Goal: Transaction & Acquisition: Purchase product/service

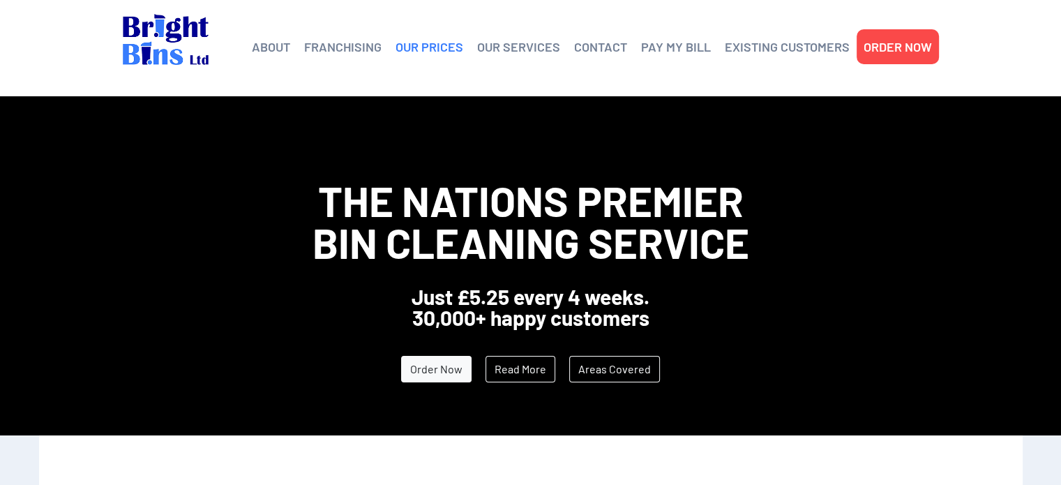
click at [440, 43] on link "OUR PRICES" at bounding box center [429, 46] width 68 height 21
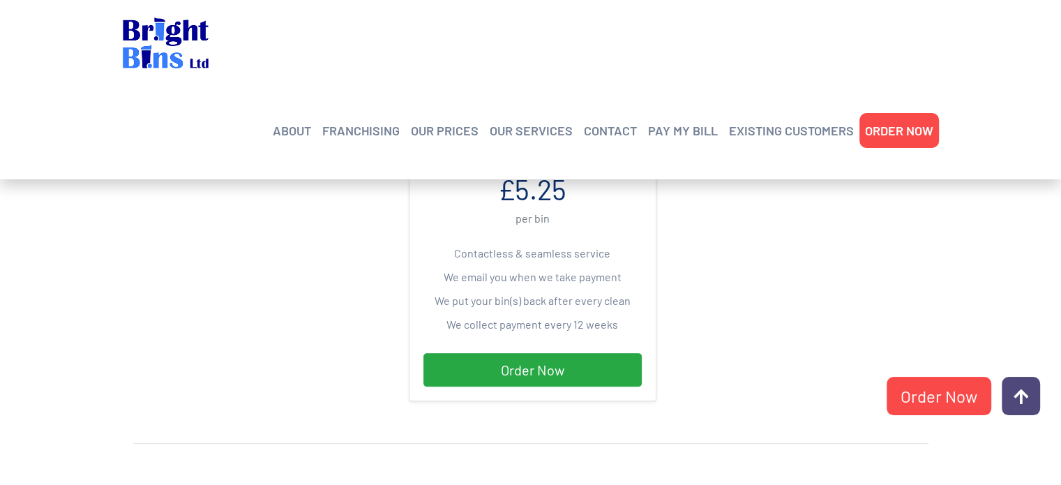
scroll to position [464, 0]
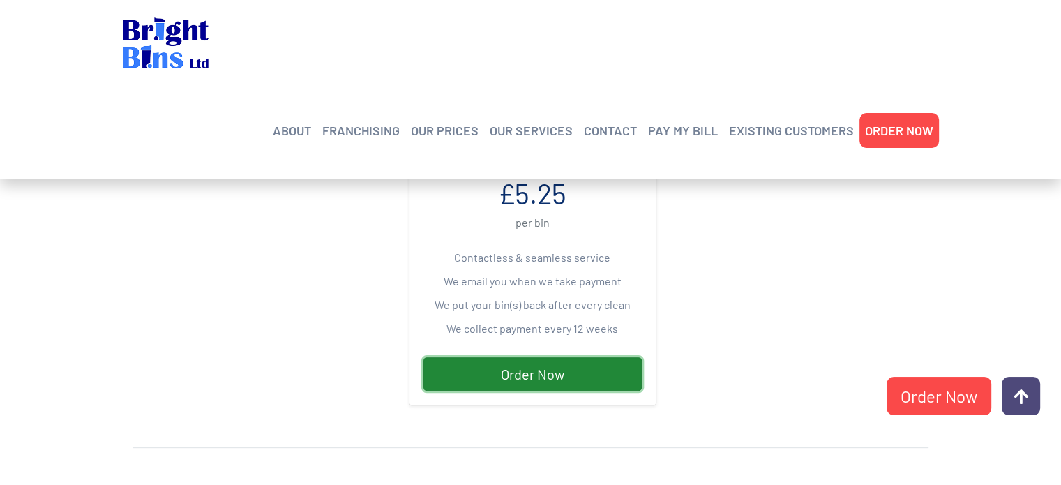
click at [540, 368] on link "Order Now" at bounding box center [532, 373] width 218 height 33
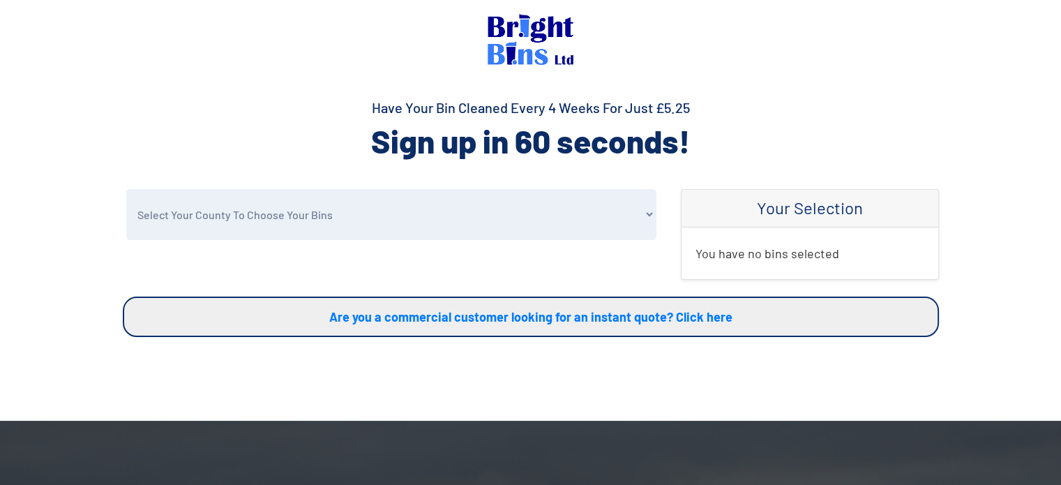
click at [635, 228] on select "Select Your County To Choose Your Bins Cheshire Conwy Denbighshire Flintshire S…" at bounding box center [391, 214] width 530 height 51
select select "Flintshire"
click at [126, 189] on select "Select Your County To Choose Your Bins Cheshire Conwy Denbighshire Flintshire S…" at bounding box center [391, 214] width 530 height 51
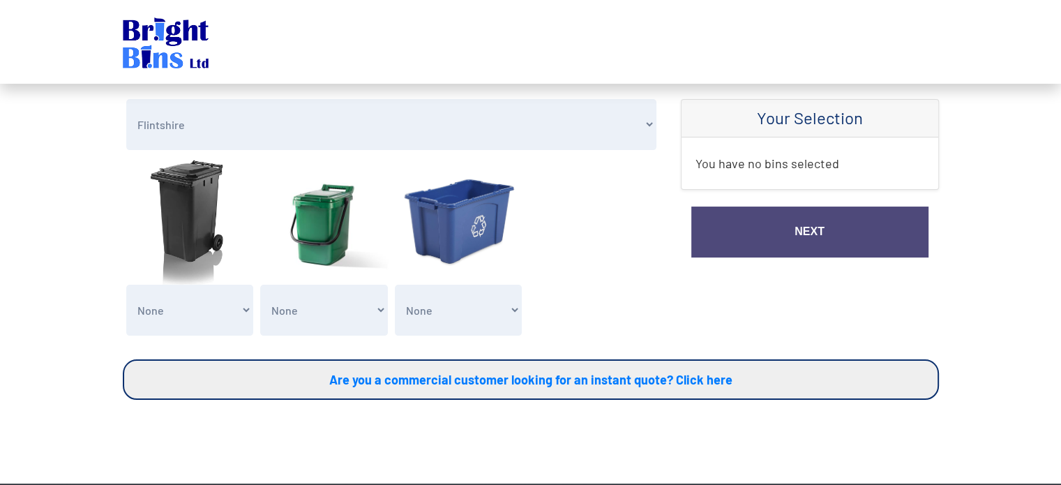
scroll to position [116, 0]
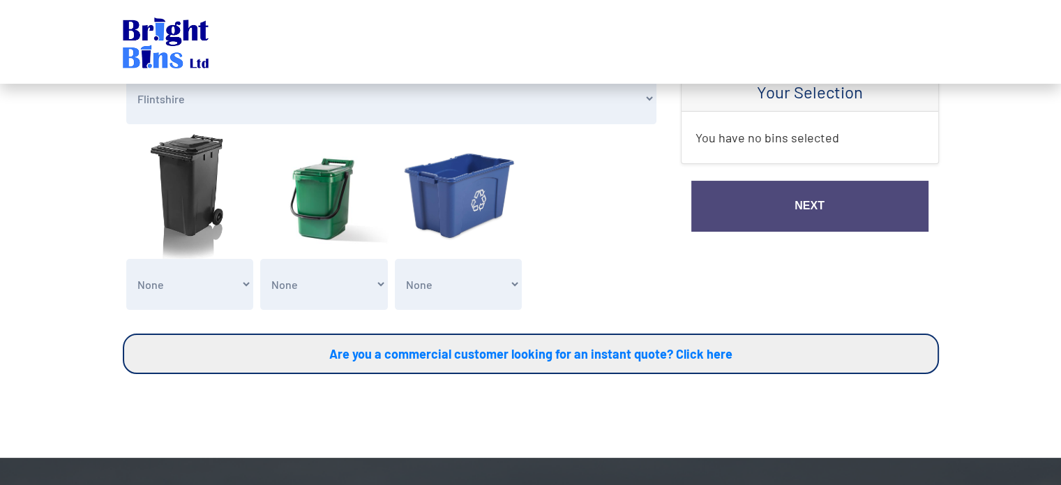
click at [173, 296] on select "None General Waste Bin - X1 (£5.25) General Waste Bin - X2 (£10.50) General Was…" at bounding box center [190, 284] width 128 height 51
click at [126, 259] on select "None General Waste Bin - X1 (£5.25) General Waste Bin - X2 (£10.50) General Was…" at bounding box center [190, 284] width 128 height 51
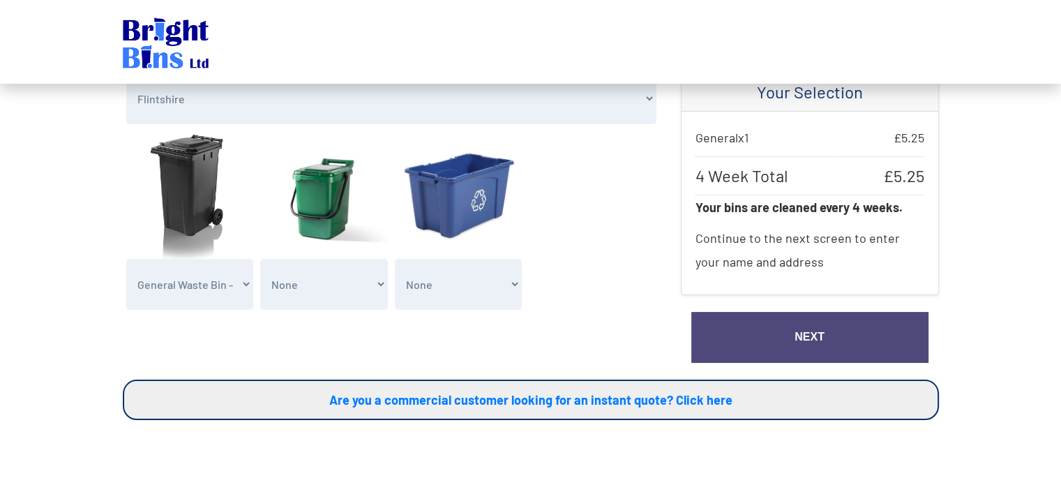
click at [335, 281] on select "None Clean my 1 Food Waste Bin - £2.00 Clean my 2 Food Waste Bins - £4.00 Clean…" at bounding box center [324, 284] width 128 height 51
click at [178, 280] on select "None General Waste Bin - X1 (£5.25) General Waste Bin - X2 (£10.50) General Was…" at bounding box center [190, 284] width 128 height 51
click at [126, 259] on select "None General Waste Bin - X1 (£5.25) General Waste Bin - X2 (£10.50) General Was…" at bounding box center [190, 284] width 128 height 51
click at [206, 267] on select "None General Waste Bin - X1 (£5.25) General Waste Bin - X2 (£10.50) General Was…" at bounding box center [190, 284] width 128 height 51
select select "1"
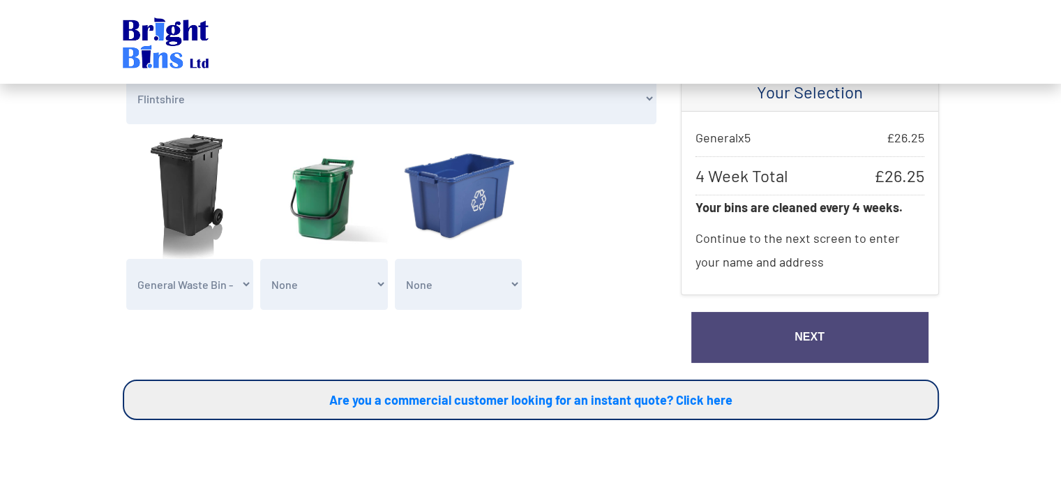
click at [126, 259] on select "None General Waste Bin - X1 (£5.25) General Waste Bin - X2 (£10.50) General Was…" at bounding box center [190, 284] width 128 height 51
click at [361, 292] on select "None Clean my 1 Food Waste Bin - £2.00 Clean my 2 Food Waste Bins - £4.00 Clean…" at bounding box center [324, 284] width 128 height 51
click at [474, 289] on select "None Clean my 1 Recycling Waste Bin - £1.00 Clean my 2 Recycling Waste Bins - £…" at bounding box center [459, 284] width 128 height 51
click at [186, 352] on div "Select Your County To Choose Your Bins Cheshire Conwy Denbighshire Flintshire S…" at bounding box center [391, 226] width 558 height 306
drag, startPoint x: 901, startPoint y: 136, endPoint x: 921, endPoint y: 137, distance: 19.6
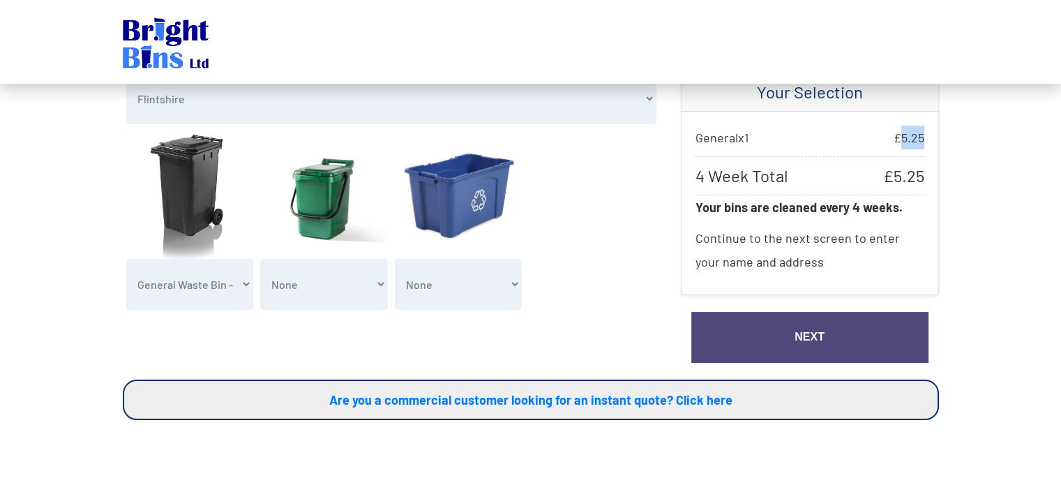
click at [921, 137] on span "£ 5.25" at bounding box center [908, 138] width 31 height 24
copy span "5.25"
click at [796, 342] on link "Next" at bounding box center [809, 337] width 237 height 51
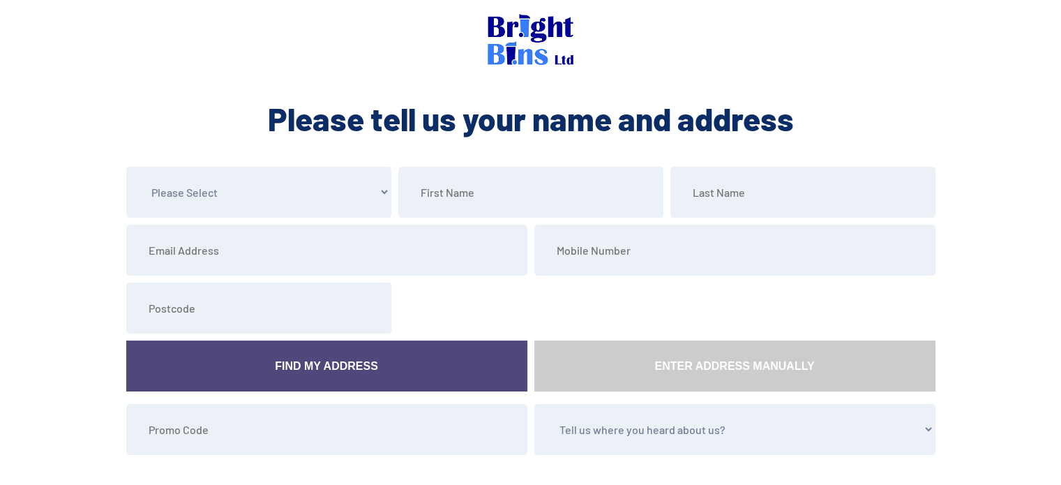
scroll to position [77, 0]
